Goal: Task Accomplishment & Management: Manage account settings

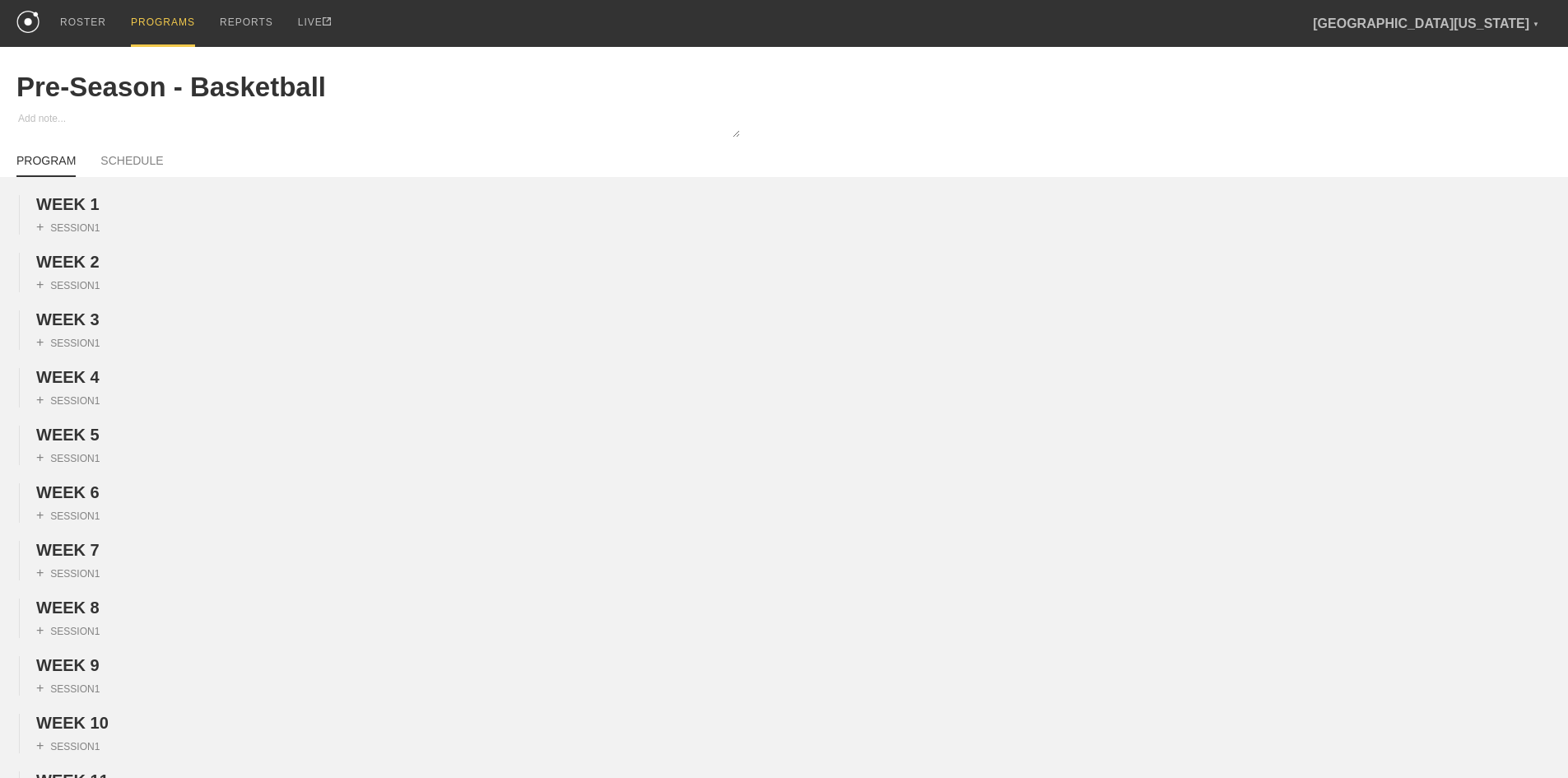
click at [151, 23] on div "PROGRAMS" at bounding box center [163, 24] width 64 height 47
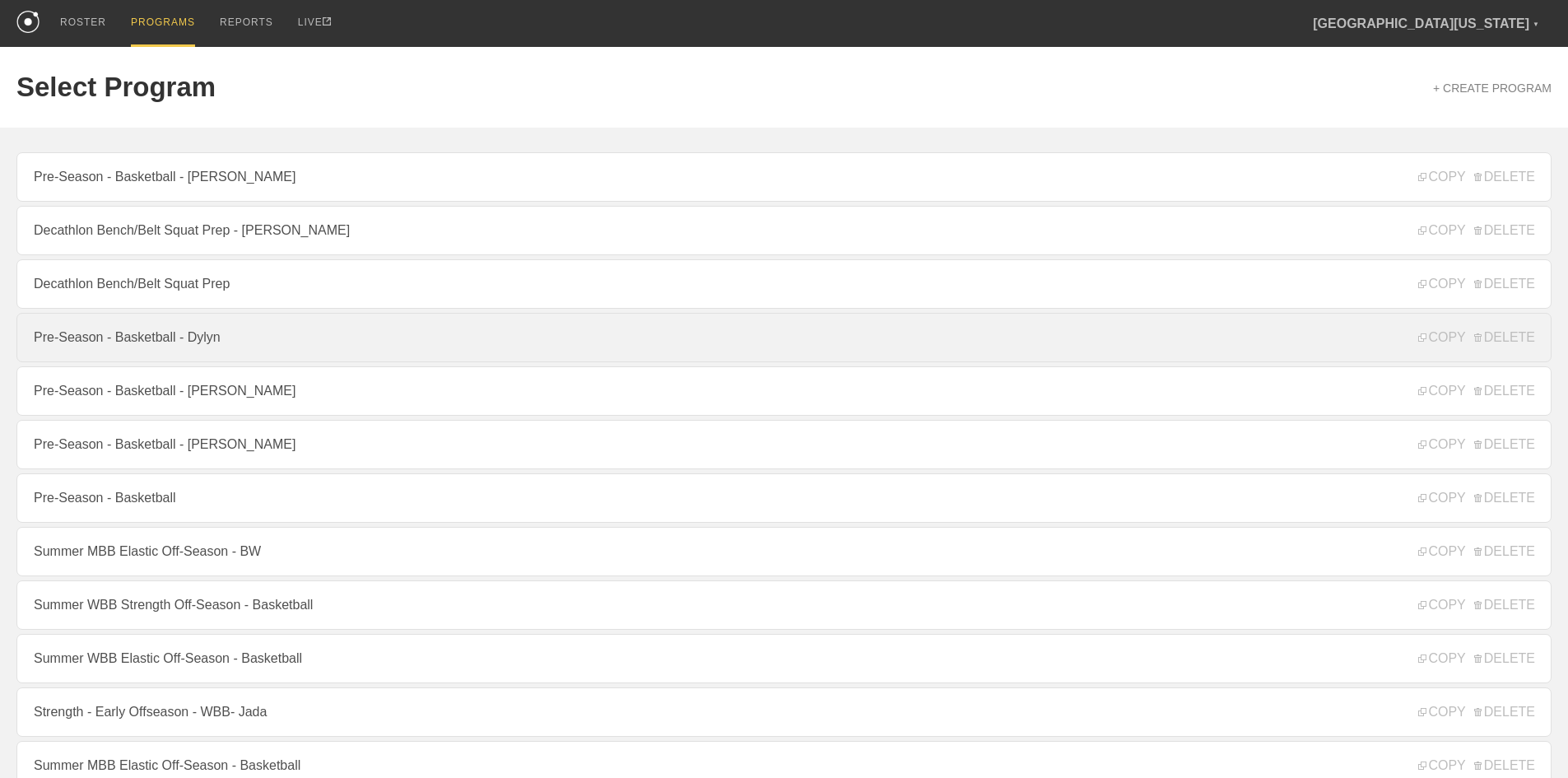
click at [148, 325] on link "Pre-Season - Basketball - Dylyn" at bounding box center [784, 338] width 1535 height 49
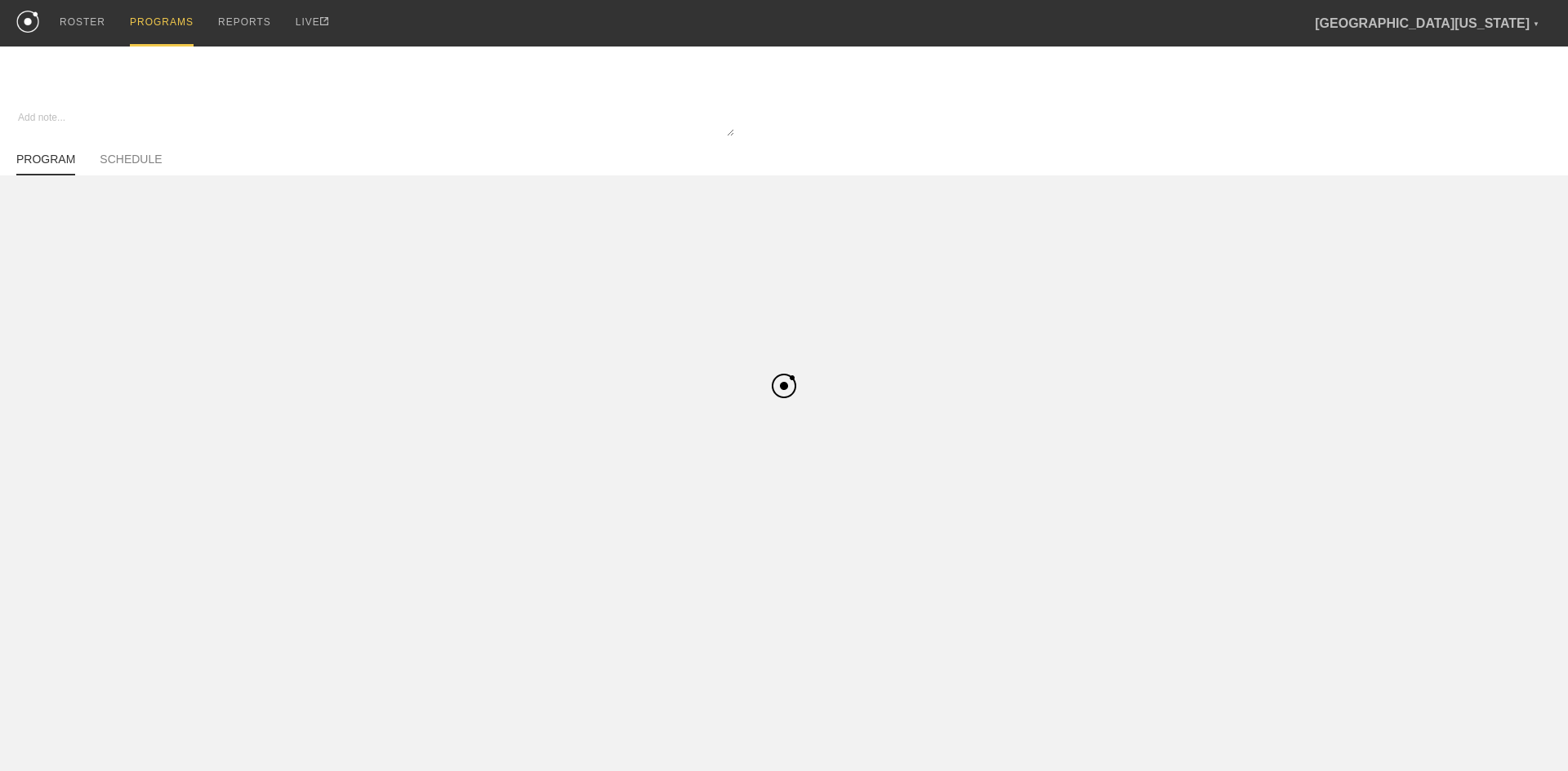
type textarea "x"
type input "Pre-Season - Basketball - Dylyn"
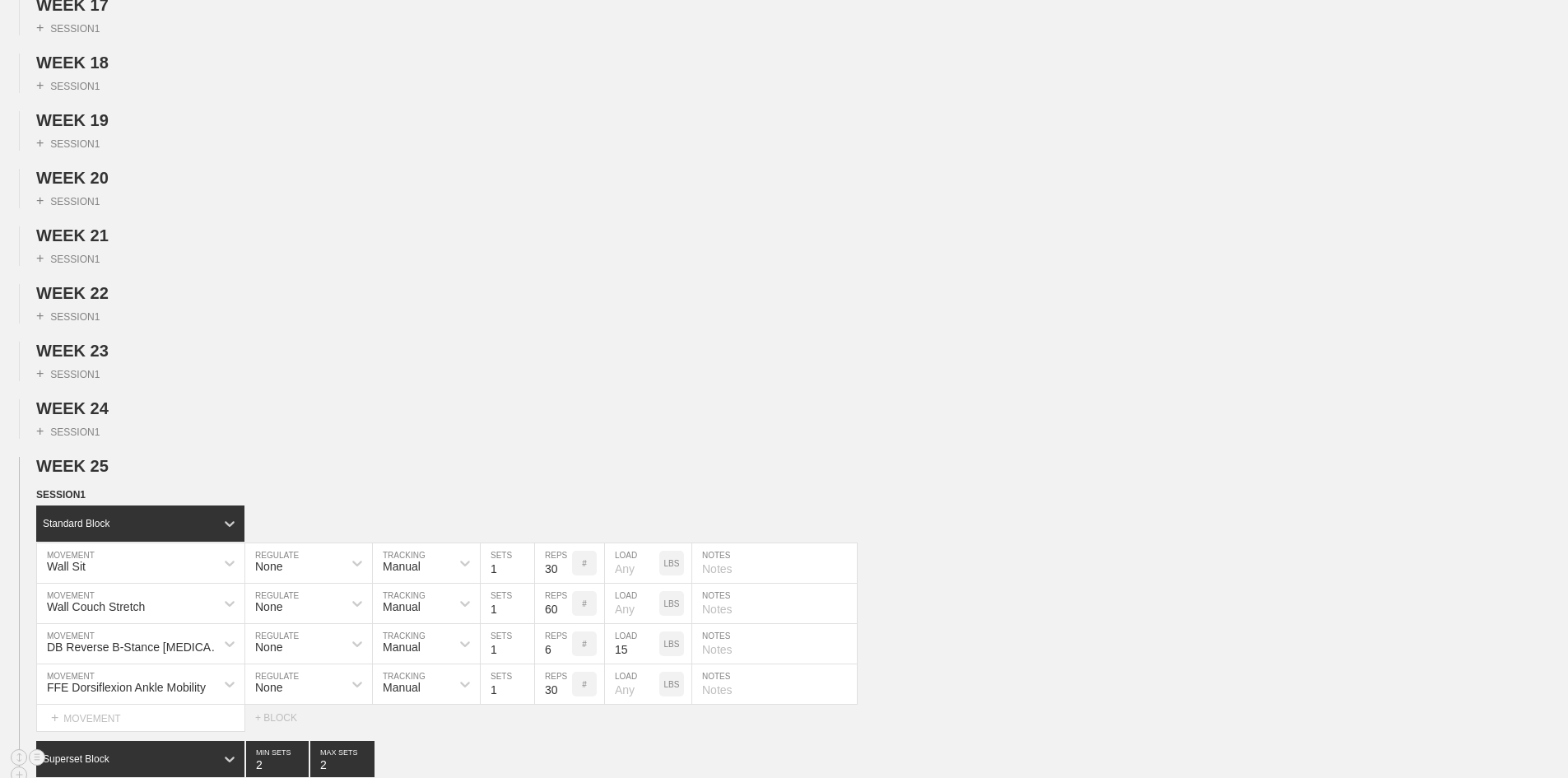
scroll to position [1565, 0]
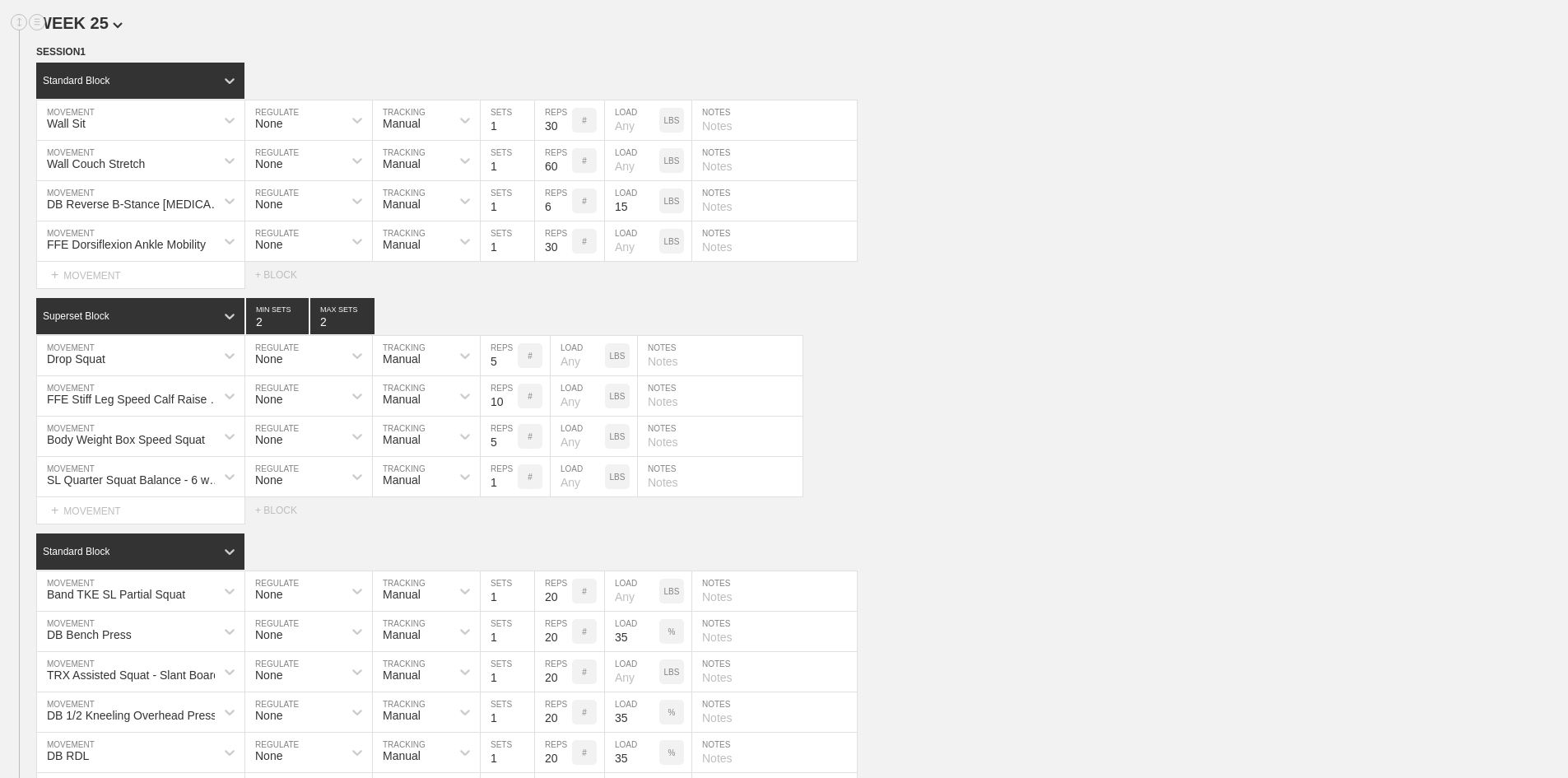
click at [115, 33] on span "WEEK 25" at bounding box center [80, 23] width 87 height 18
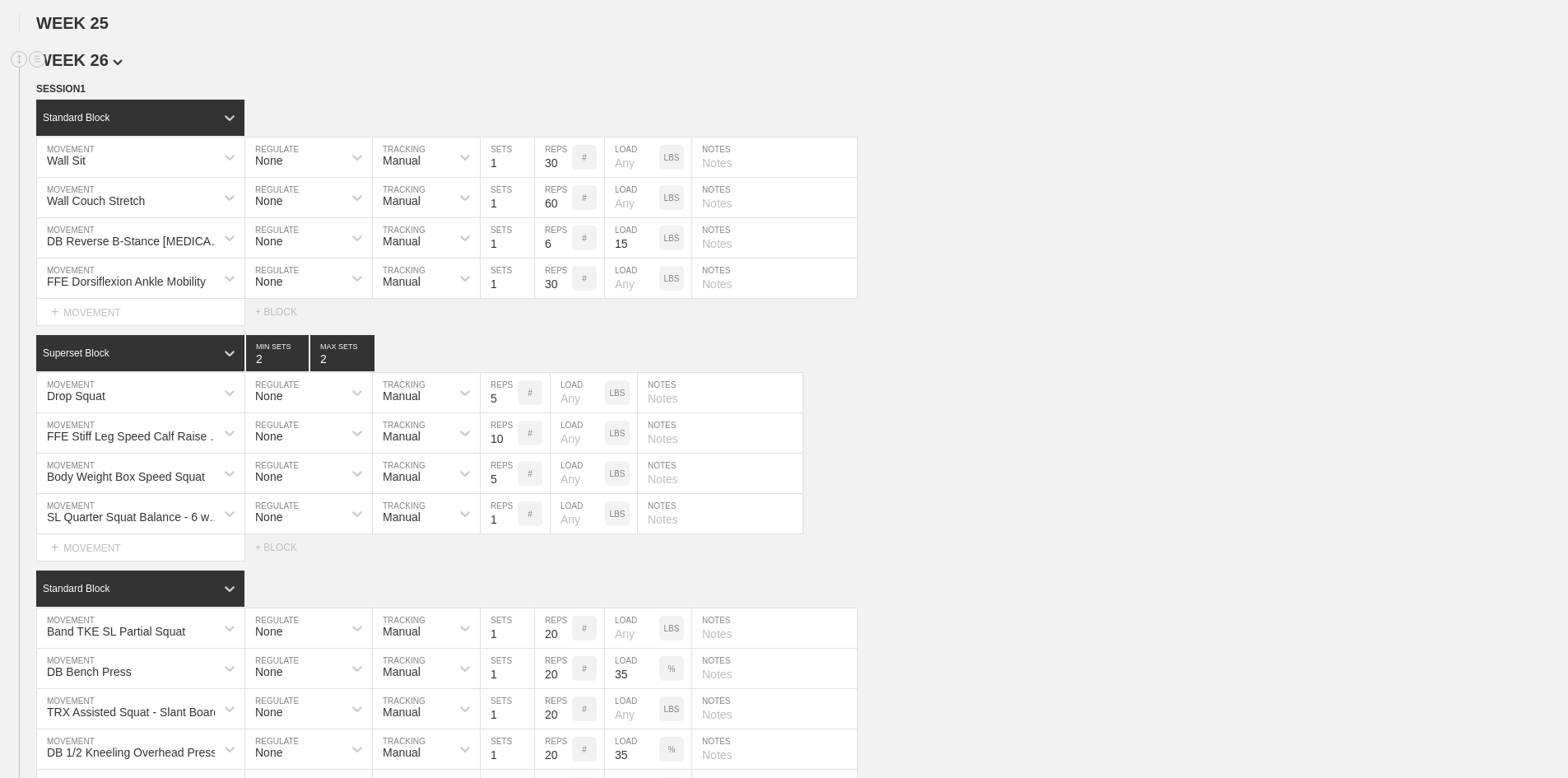
click at [104, 69] on span "WEEK 26" at bounding box center [80, 60] width 87 height 18
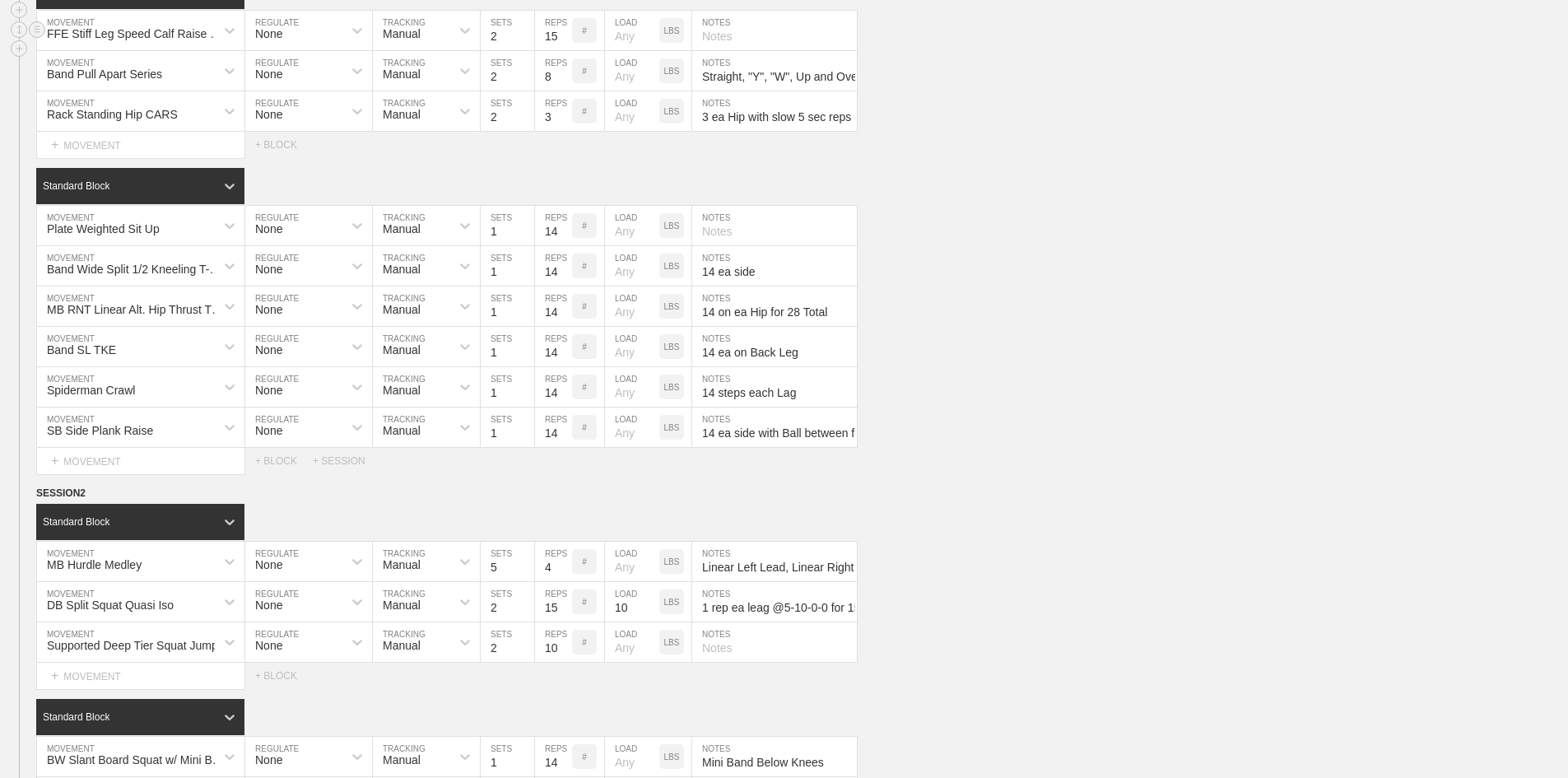
scroll to position [1730, 0]
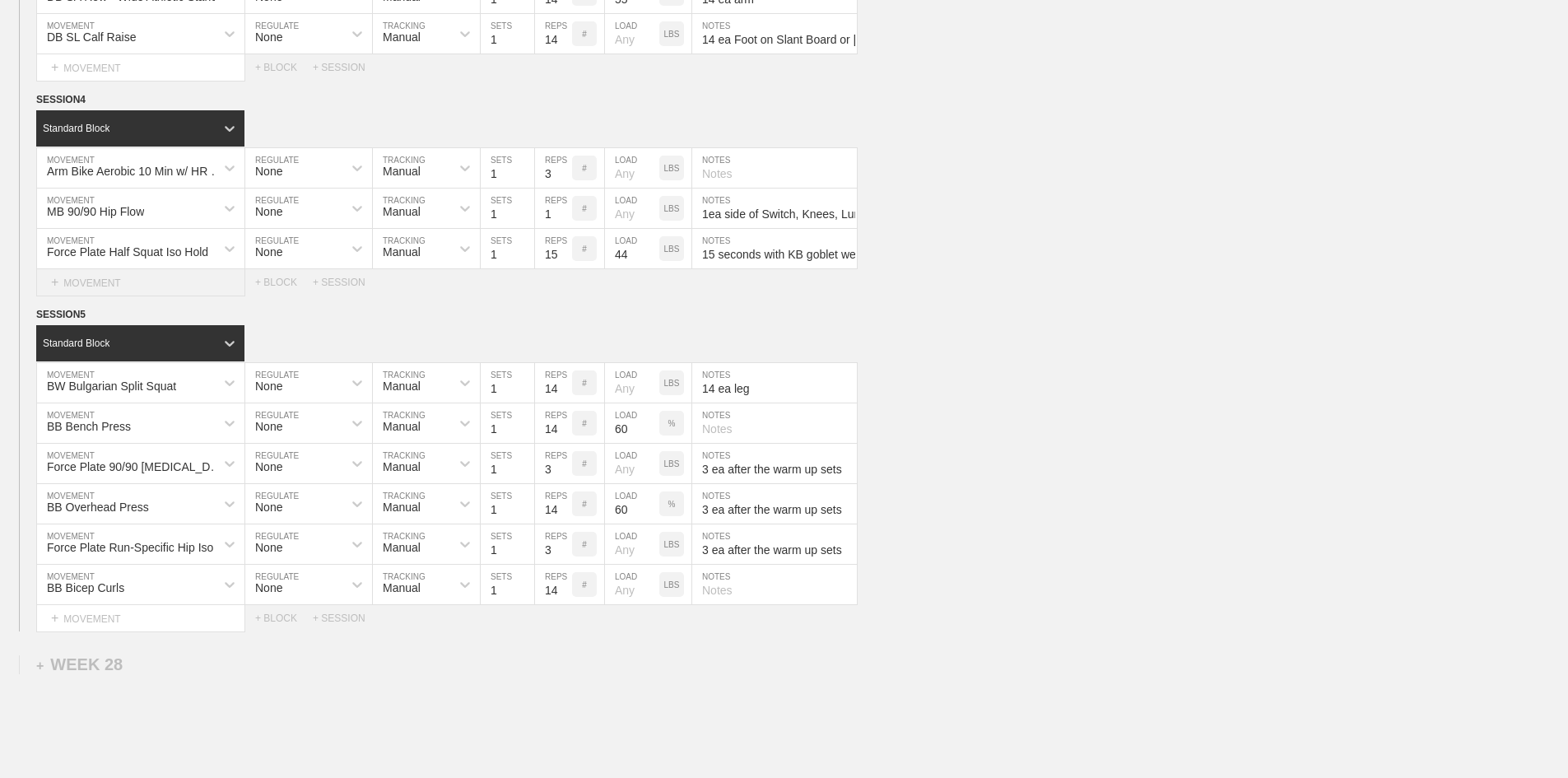
scroll to position [2060, 0]
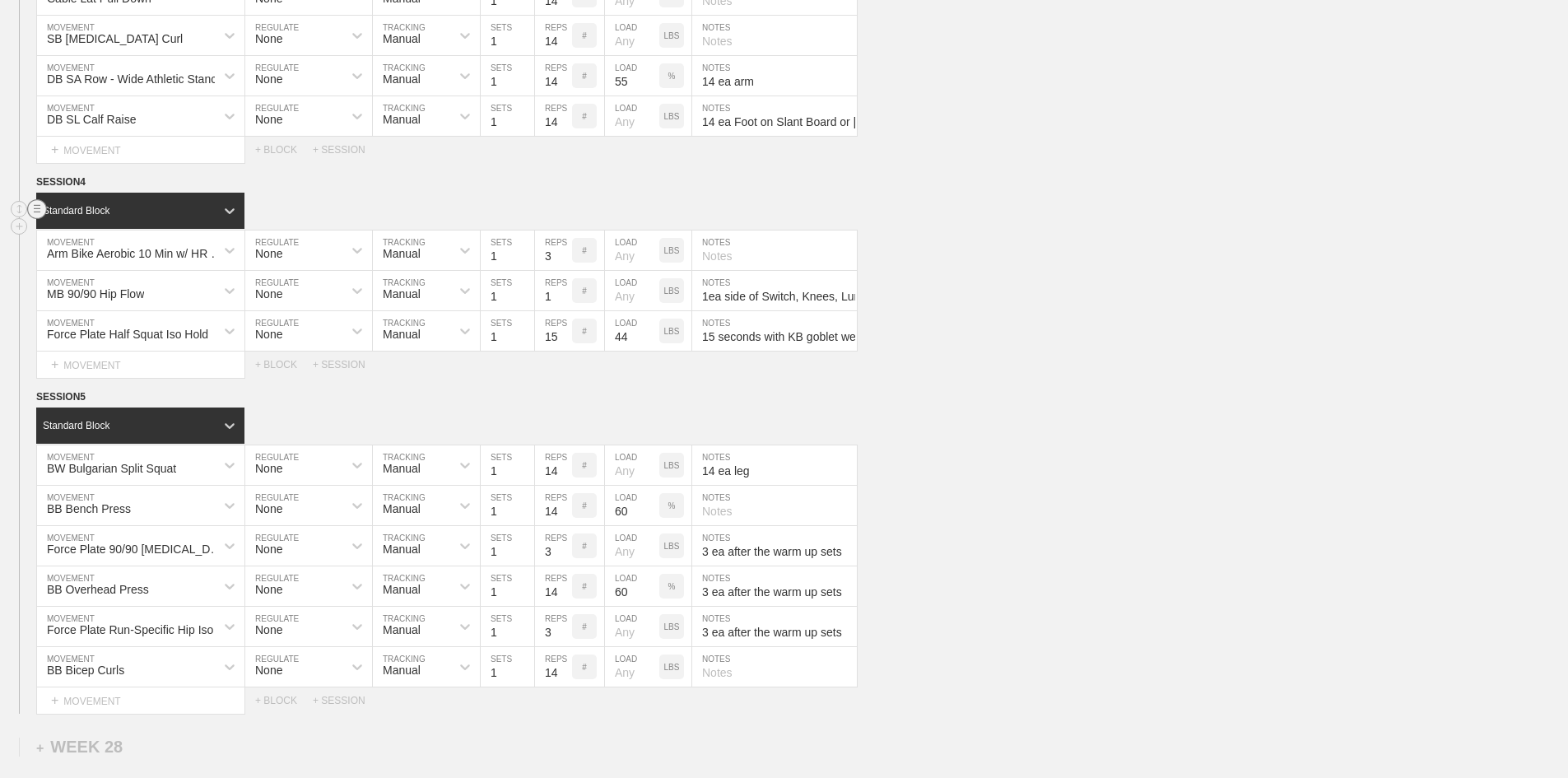
click at [40, 208] on line at bounding box center [37, 208] width 7 height 0
click at [96, 262] on div "DUPLICATE" at bounding box center [114, 263] width 131 height 25
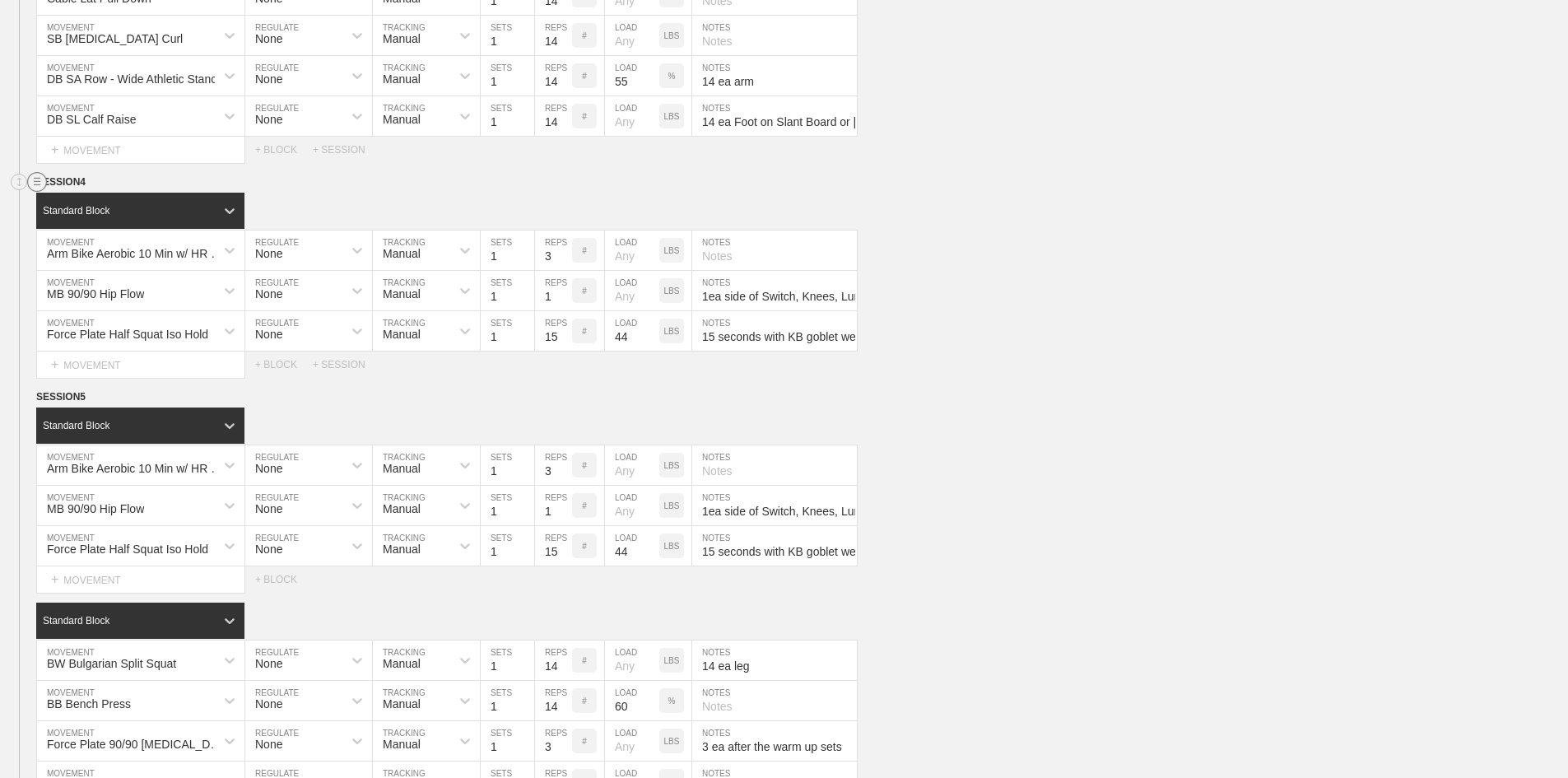
click at [38, 182] on line at bounding box center [37, 182] width 7 height 0
click at [92, 273] on div "DELETE" at bounding box center [114, 269] width 131 height 25
